Goal: Register for event/course

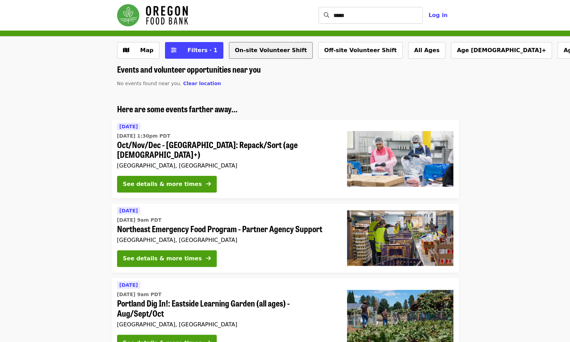
click at [261, 53] on button "On-site Volunteer Shift" at bounding box center [271, 50] width 84 height 17
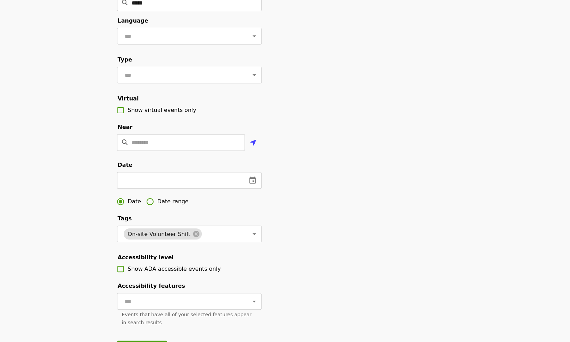
scroll to position [70, 0]
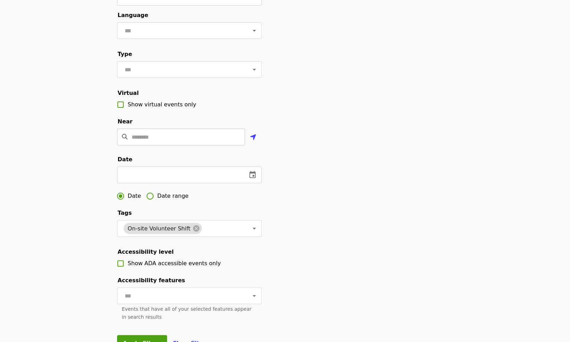
click at [193, 145] on input "Location" at bounding box center [188, 137] width 113 height 17
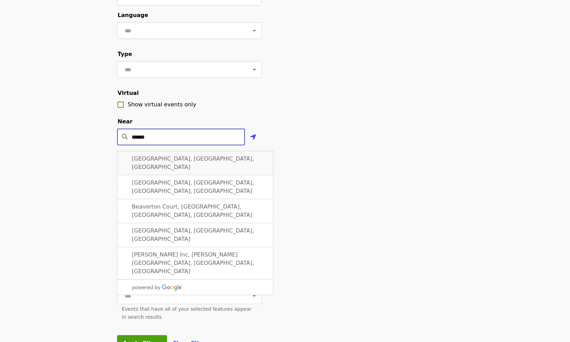
click at [182, 174] on div "[GEOGRAPHIC_DATA], [GEOGRAPHIC_DATA], [GEOGRAPHIC_DATA]" at bounding box center [195, 163] width 156 height 24
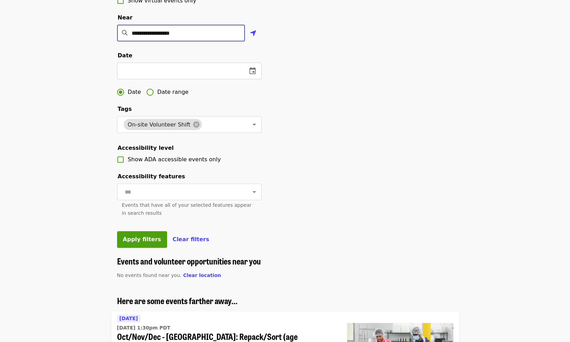
scroll to position [174, 0]
type input "**********"
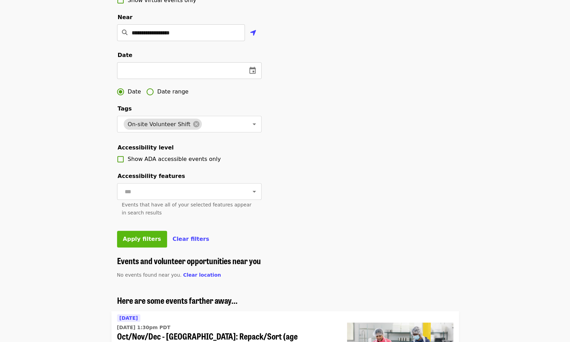
click at [146, 242] on span "Apply filters" at bounding box center [142, 239] width 38 height 7
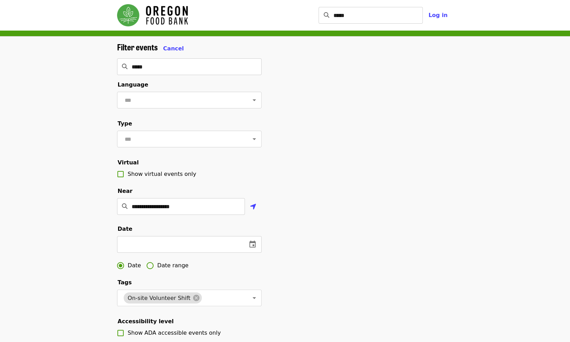
click at [161, 18] on img "Main navigation" at bounding box center [152, 15] width 71 height 22
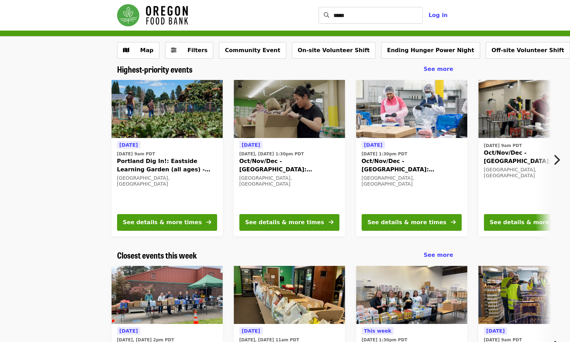
scroll to position [35, 0]
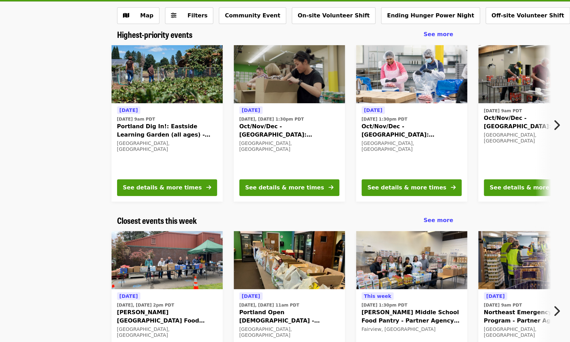
click at [552, 125] on button "Next item" at bounding box center [558, 124] width 23 height 19
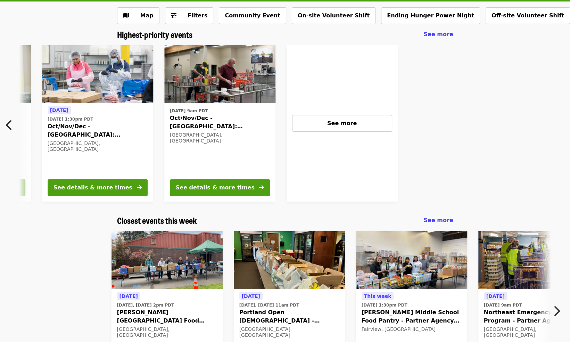
scroll to position [0, 316]
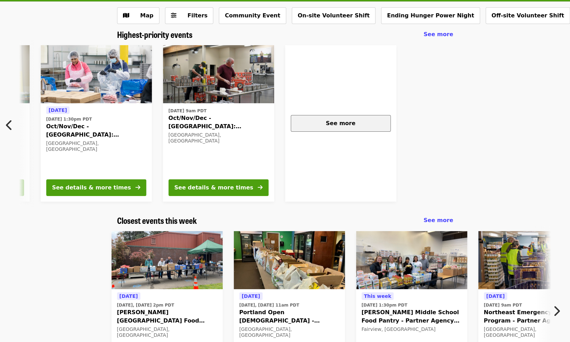
click at [331, 129] on button "See more" at bounding box center [341, 123] width 100 height 17
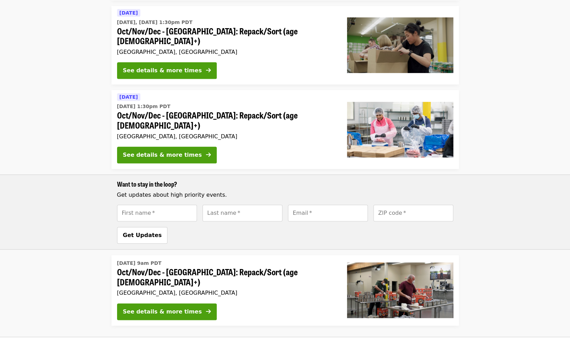
scroll to position [174, 0]
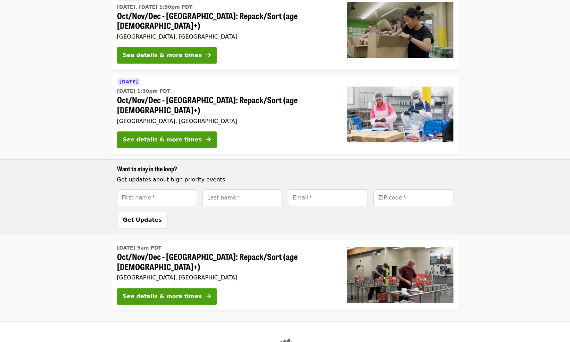
click at [188, 252] on span "Oct/Nov/Dec - [GEOGRAPHIC_DATA]: Repack/Sort (age [DEMOGRAPHIC_DATA]+)" at bounding box center [226, 262] width 219 height 20
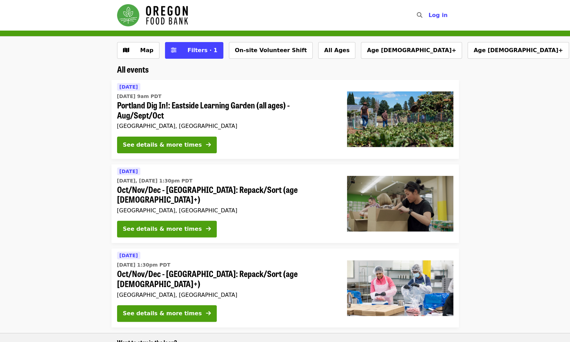
click at [179, 15] on img "Main navigation" at bounding box center [152, 15] width 71 height 22
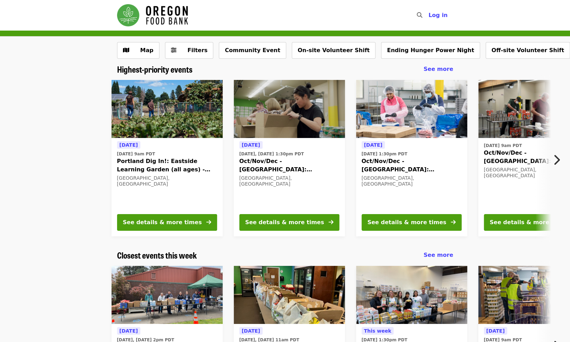
click at [133, 10] on img "Main navigation" at bounding box center [152, 15] width 71 height 22
click at [15, 244] on div "Highest-priority events See more Tomorrow Tue, Oct 7 @ 9am PDT Portland Dig In!…" at bounding box center [285, 157] width 570 height 186
click at [554, 155] on icon "chevron-right icon" at bounding box center [556, 159] width 7 height 13
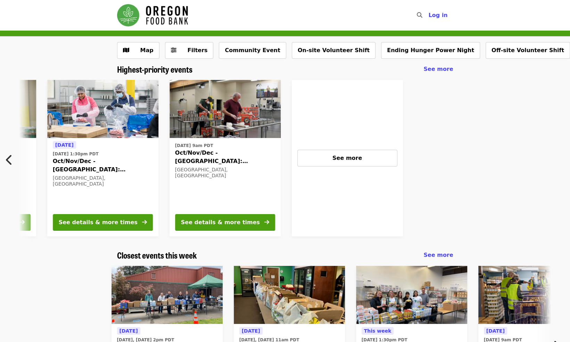
scroll to position [0, 316]
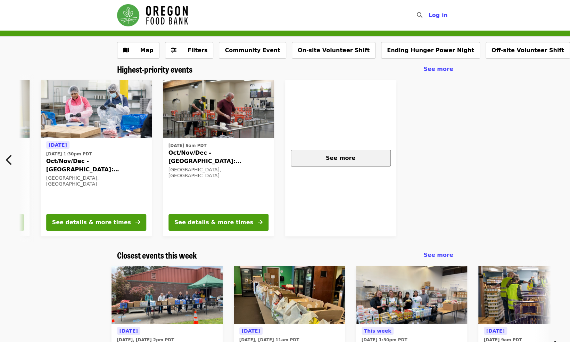
click at [348, 160] on span "See more" at bounding box center [341, 158] width 30 height 7
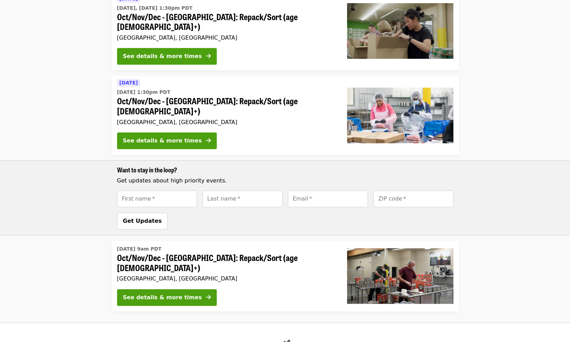
scroll to position [174, 0]
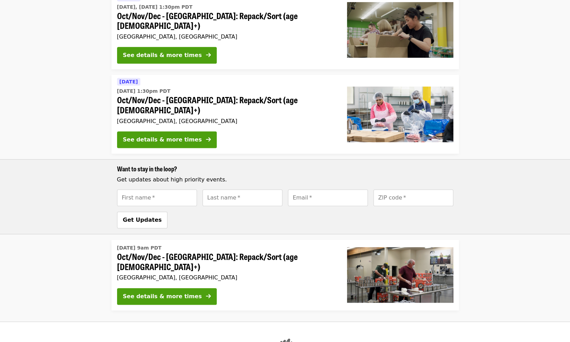
click at [239, 252] on span "Oct/Nov/Dec - [GEOGRAPHIC_DATA]: Repack/Sort (age [DEMOGRAPHIC_DATA]+)" at bounding box center [226, 262] width 219 height 20
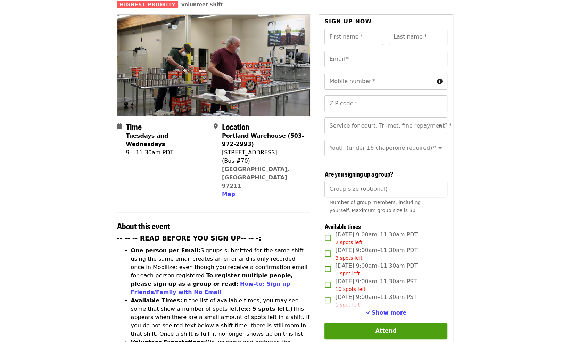
scroll to position [70, 0]
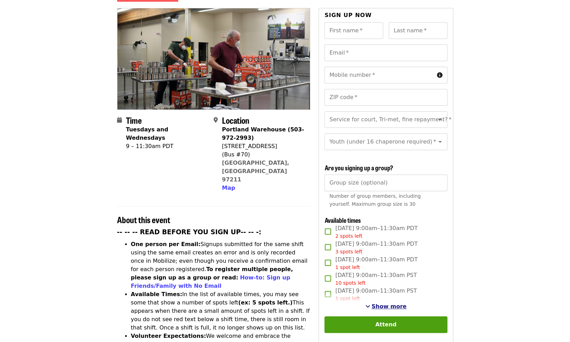
click at [392, 307] on span "Show more" at bounding box center [389, 306] width 35 height 7
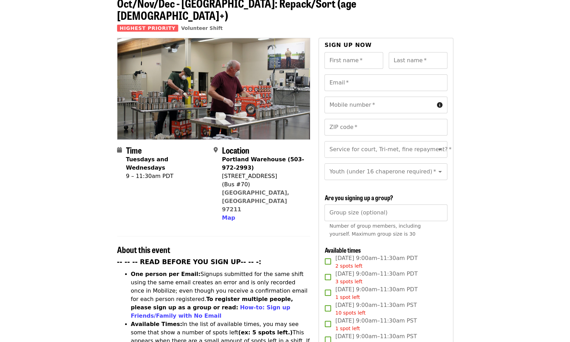
scroll to position [0, 0]
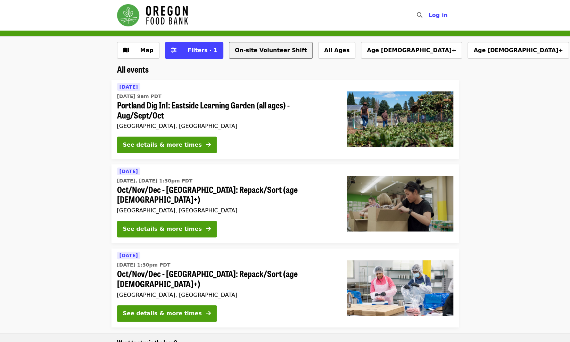
click at [266, 52] on button "On-site Volunteer Shift" at bounding box center [271, 50] width 84 height 17
click at [172, 16] on img "Main navigation" at bounding box center [152, 15] width 71 height 22
